Goal: Transaction & Acquisition: Purchase product/service

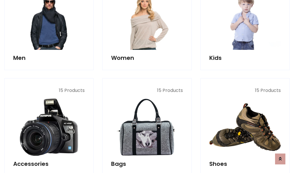
scroll to position [192, 0]
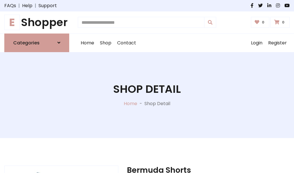
click at [37, 22] on h1 "E Shopper" at bounding box center [36, 22] width 65 height 13
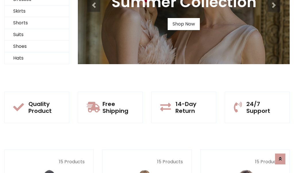
scroll to position [55, 0]
